Goal: Information Seeking & Learning: Learn about a topic

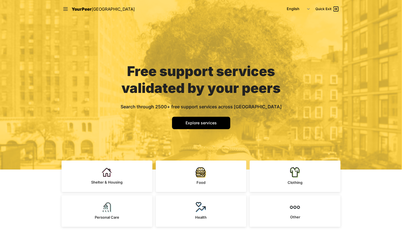
click at [193, 123] on span "Explore services" at bounding box center [200, 122] width 31 height 5
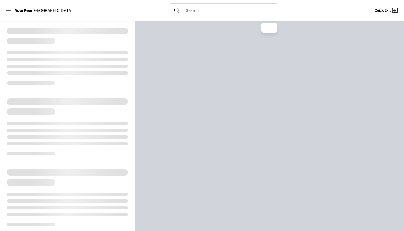
select select "recentlyUpdated"
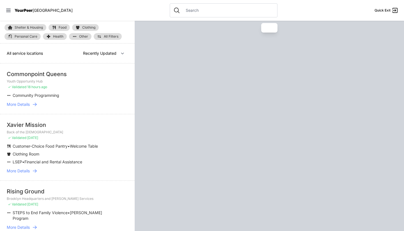
click at [173, 16] on div at bounding box center [224, 10] width 108 height 14
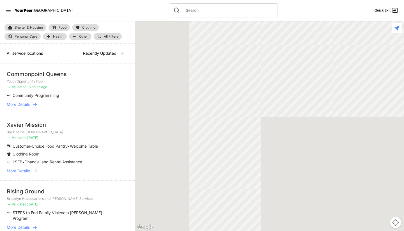
click at [183, 11] on input "text" at bounding box center [229, 11] width 92 height 6
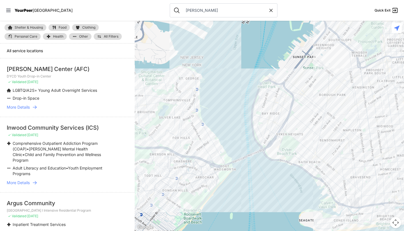
click at [35, 108] on icon at bounding box center [35, 107] width 6 height 6
type input "ali"
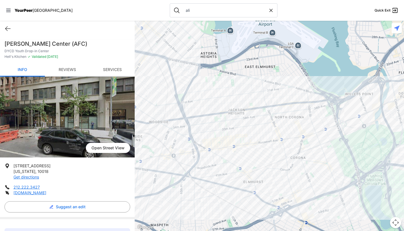
drag, startPoint x: 403, startPoint y: 142, endPoint x: 12, endPoint y: 130, distance: 391.7
click at [12, 130] on main "Quick Exit Anonymous Client August 13th 2025 Services Used: All Services What w…" at bounding box center [202, 126] width 404 height 210
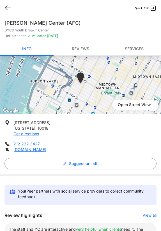
click at [8, 7] on icon at bounding box center [7, 7] width 7 height 7
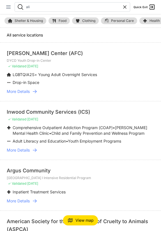
click at [9, 5] on icon at bounding box center [9, 7] width 6 height 6
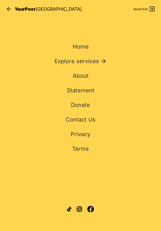
click at [28, 6] on span "YourPeer" at bounding box center [25, 9] width 21 height 6
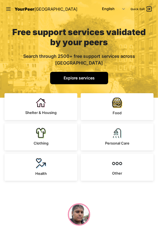
click at [83, 74] on link "Explore services" at bounding box center [79, 78] width 58 height 12
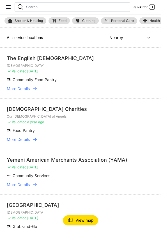
drag, startPoint x: 50, startPoint y: 70, endPoint x: 13, endPoint y: 74, distance: 36.7
click at [13, 74] on li "The English [DEMOGRAPHIC_DATA] ✓ Validated [DATE] Community Food Pantry More De…" at bounding box center [80, 73] width 161 height 51
select select "recentlyUpdated"
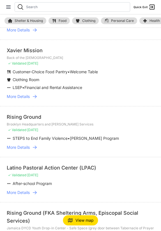
scroll to position [62, 0]
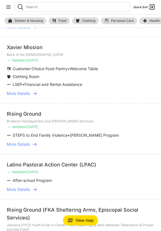
click at [77, 221] on span "View map" at bounding box center [85, 221] width 18 height 6
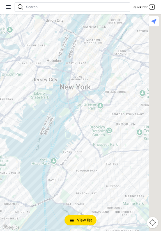
drag, startPoint x: 100, startPoint y: 71, endPoint x: 69, endPoint y: 128, distance: 65.3
click at [69, 128] on div at bounding box center [80, 122] width 161 height 217
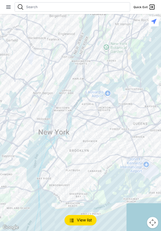
drag, startPoint x: 64, startPoint y: 78, endPoint x: 49, endPoint y: 103, distance: 29.4
click at [49, 103] on div at bounding box center [80, 122] width 161 height 217
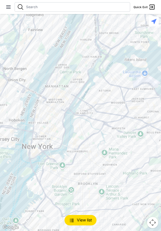
drag, startPoint x: 81, startPoint y: 137, endPoint x: 104, endPoint y: 129, distance: 24.6
click at [104, 129] on div at bounding box center [80, 122] width 161 height 217
click at [71, 219] on img at bounding box center [72, 220] width 6 height 5
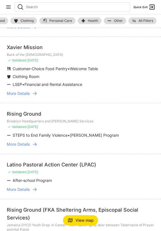
scroll to position [0, 62]
click at [140, 19] on span "All Filters" at bounding box center [146, 20] width 15 height 3
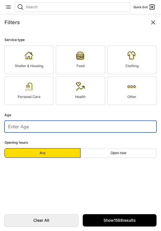
click at [61, 125] on input "number" at bounding box center [80, 127] width 152 height 12
type input "21"
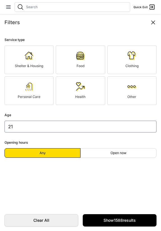
click at [39, 50] on link "Shelter & Housing" at bounding box center [28, 60] width 49 height 29
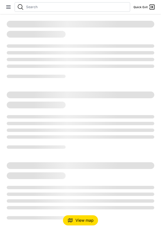
select select "recentlyUpdated"
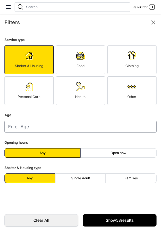
type input "21"
click at [125, 224] on link "Show 53 results" at bounding box center [120, 220] width 74 height 12
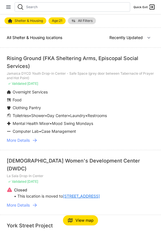
click at [33, 139] on icon at bounding box center [35, 141] width 6 height 6
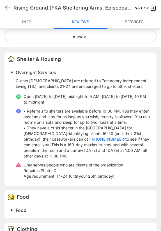
scroll to position [276, 0]
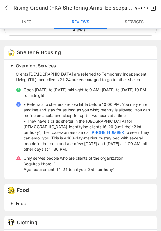
click at [21, 201] on span "Food" at bounding box center [21, 204] width 11 height 6
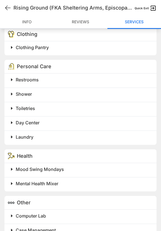
scroll to position [522, 0]
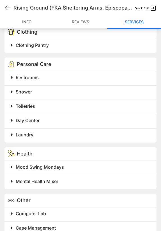
click at [37, 118] on span "Day Center" at bounding box center [28, 121] width 24 height 6
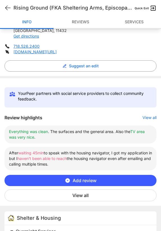
scroll to position [111, 0]
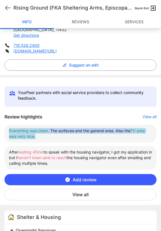
drag, startPoint x: 8, startPoint y: 129, endPoint x: 47, endPoint y: 135, distance: 40.0
click at [47, 135] on li "Everything was clean . The surfaces and the general area. Also the TV area was …" at bounding box center [80, 134] width 152 height 18
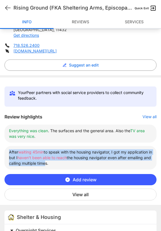
drag, startPoint x: 7, startPoint y: 151, endPoint x: 77, endPoint y: 165, distance: 71.3
click at [77, 165] on li "After waiting 45min to speak with the housing navigator, I got my application i…" at bounding box center [80, 158] width 152 height 24
click at [84, 193] on button "View all" at bounding box center [80, 195] width 152 height 12
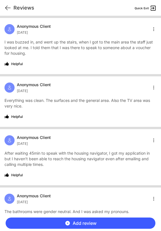
scroll to position [0, 0]
drag, startPoint x: 54, startPoint y: 26, endPoint x: 18, endPoint y: 26, distance: 35.7
click at [18, 26] on div "Anonymous Client [DATE]" at bounding box center [80, 29] width 152 height 11
drag, startPoint x: 54, startPoint y: 85, endPoint x: 15, endPoint y: 85, distance: 39.6
click at [15, 85] on div "Anonymous Client [DATE]" at bounding box center [80, 87] width 152 height 11
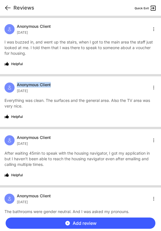
click at [7, 9] on icon at bounding box center [7, 8] width 5 height 4
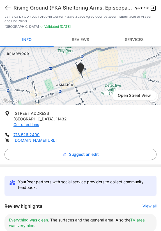
scroll to position [21, 0]
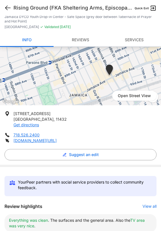
click at [5, 6] on icon at bounding box center [7, 7] width 7 height 7
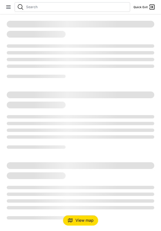
click at [43, 8] on input "text" at bounding box center [77, 7] width 102 height 4
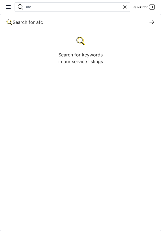
type input "afc"
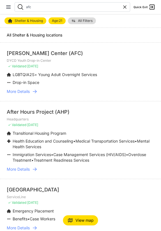
click at [36, 90] on icon at bounding box center [35, 91] width 4 height 3
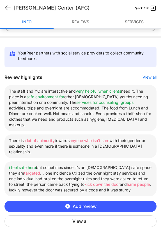
scroll to position [139, 0]
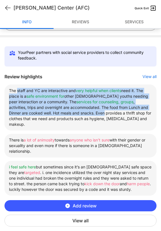
drag, startPoint x: 18, startPoint y: 89, endPoint x: 92, endPoint y: 111, distance: 77.1
click at [92, 111] on li "The staff and YC are interactive and very helpful when clients need it. The pla…" at bounding box center [80, 108] width 152 height 46
click at [108, 115] on li "The staff and YC are interactive and very helpful when clients need it. The pla…" at bounding box center [80, 108] width 152 height 46
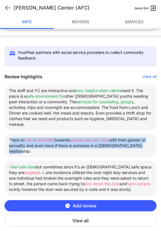
drag, startPoint x: 12, startPoint y: 133, endPoint x: 56, endPoint y: 145, distance: 45.6
click at [56, 145] on li "There is a lot of animosity towards anyone who isn't sure with their gender or …" at bounding box center [80, 146] width 152 height 24
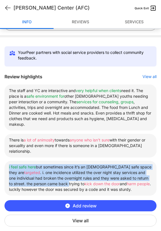
drag, startPoint x: 8, startPoint y: 162, endPoint x: 64, endPoint y: 180, distance: 59.2
click at [64, 180] on li "i feel safe here but sometimes since it’s an [DEMOGRAPHIC_DATA] safe space they…" at bounding box center [80, 178] width 152 height 35
click at [84, 215] on button "View all" at bounding box center [80, 221] width 152 height 12
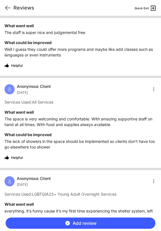
scroll to position [843, 0]
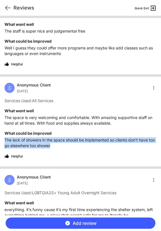
drag, startPoint x: 6, startPoint y: 142, endPoint x: 66, endPoint y: 146, distance: 60.2
click at [66, 146] on p "The lack of showers in the space should be implemented so clients don’t have to…" at bounding box center [80, 142] width 152 height 11
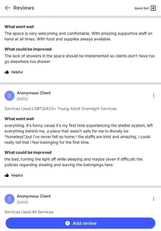
scroll to position [928, 0]
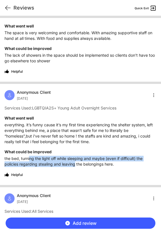
drag, startPoint x: 29, startPoint y: 158, endPoint x: 76, endPoint y: 161, distance: 46.7
click at [76, 161] on p "the bed, turning the light off while sleeping and maybe (even if difficult) the…" at bounding box center [80, 161] width 152 height 11
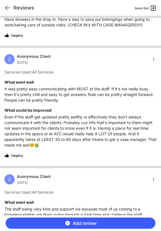
scroll to position [1183, 0]
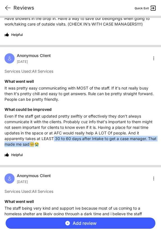
drag, startPoint x: 53, startPoint y: 138, endPoint x: 46, endPoint y: 144, distance: 9.2
click at [46, 144] on p "Even if the staff get updated pretty swiftly or effectively they don't always c…" at bounding box center [80, 130] width 152 height 34
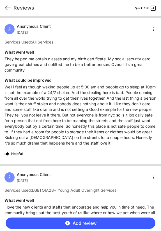
scroll to position [0, 0]
click at [5, 4] on div "Reviews Quick Exit" at bounding box center [80, 8] width 161 height 16
click at [7, 8] on icon at bounding box center [7, 7] width 7 height 7
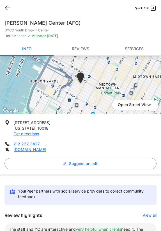
click at [6, 7] on icon at bounding box center [7, 8] width 5 height 4
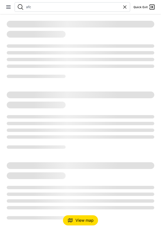
click at [48, 9] on input "afc" at bounding box center [74, 7] width 96 height 4
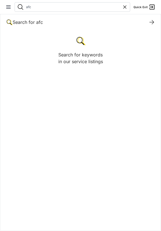
click at [48, 9] on input "afc" at bounding box center [74, 7] width 96 height 4
type input "holy"
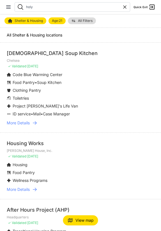
click at [33, 122] on icon at bounding box center [35, 123] width 6 height 6
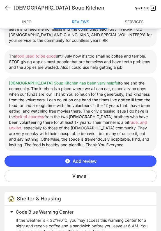
scroll to position [217, 0]
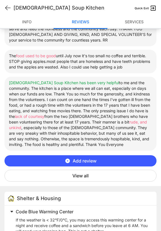
click at [84, 178] on button "View all" at bounding box center [80, 176] width 152 height 12
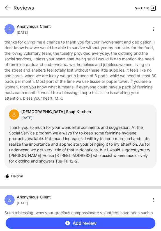
scroll to position [9, 0]
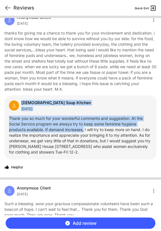
drag, startPoint x: 22, startPoint y: 102, endPoint x: 85, endPoint y: 128, distance: 67.4
click at [85, 128] on div "[DEMOGRAPHIC_DATA] Soup Kitchen [DATE] Thank you so much for your wonderful com…" at bounding box center [80, 127] width 152 height 64
click at [85, 128] on p "Thank you so much for your wonderful comments and suggestion. At the Social Ser…" at bounding box center [80, 135] width 143 height 39
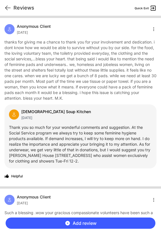
scroll to position [0, 0]
click at [9, 9] on icon at bounding box center [7, 7] width 7 height 7
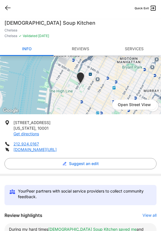
click at [8, 8] on icon at bounding box center [7, 7] width 7 height 7
